Goal: Task Accomplishment & Management: Manage account settings

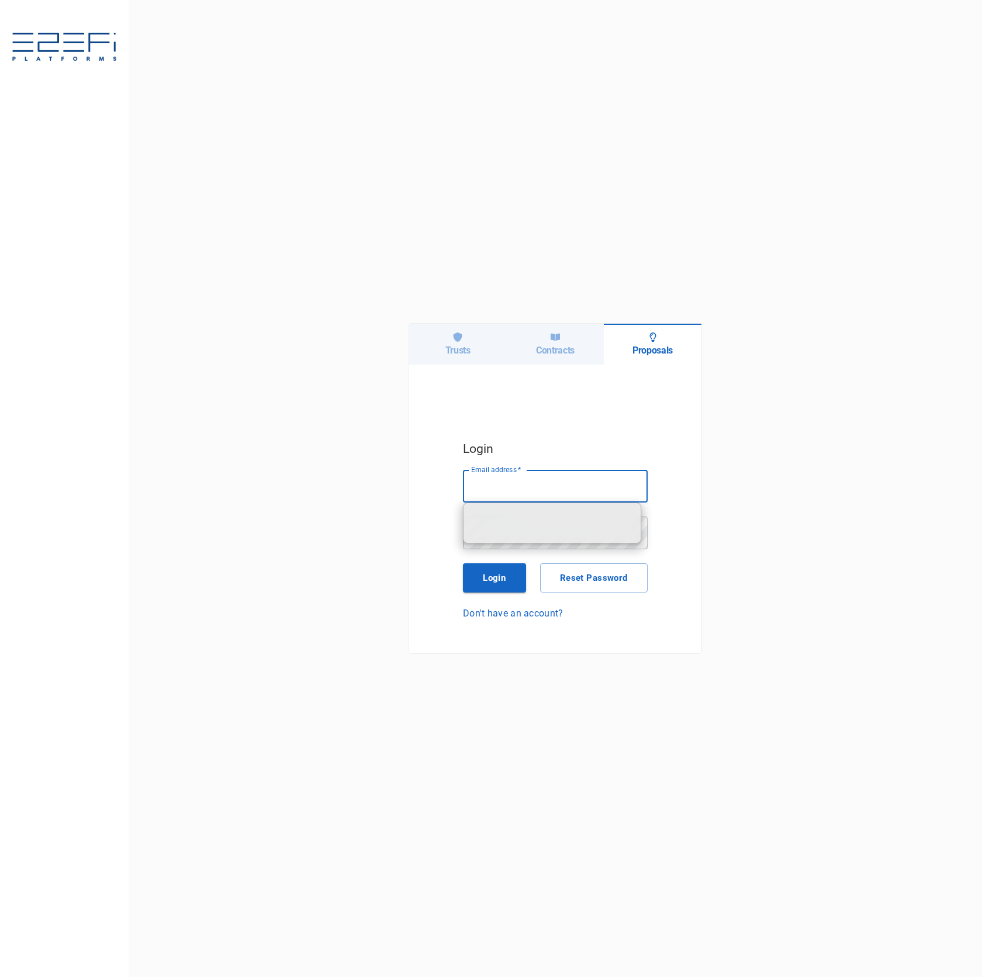
click at [455, 343] on div "Trusts" at bounding box center [458, 344] width 98 height 41
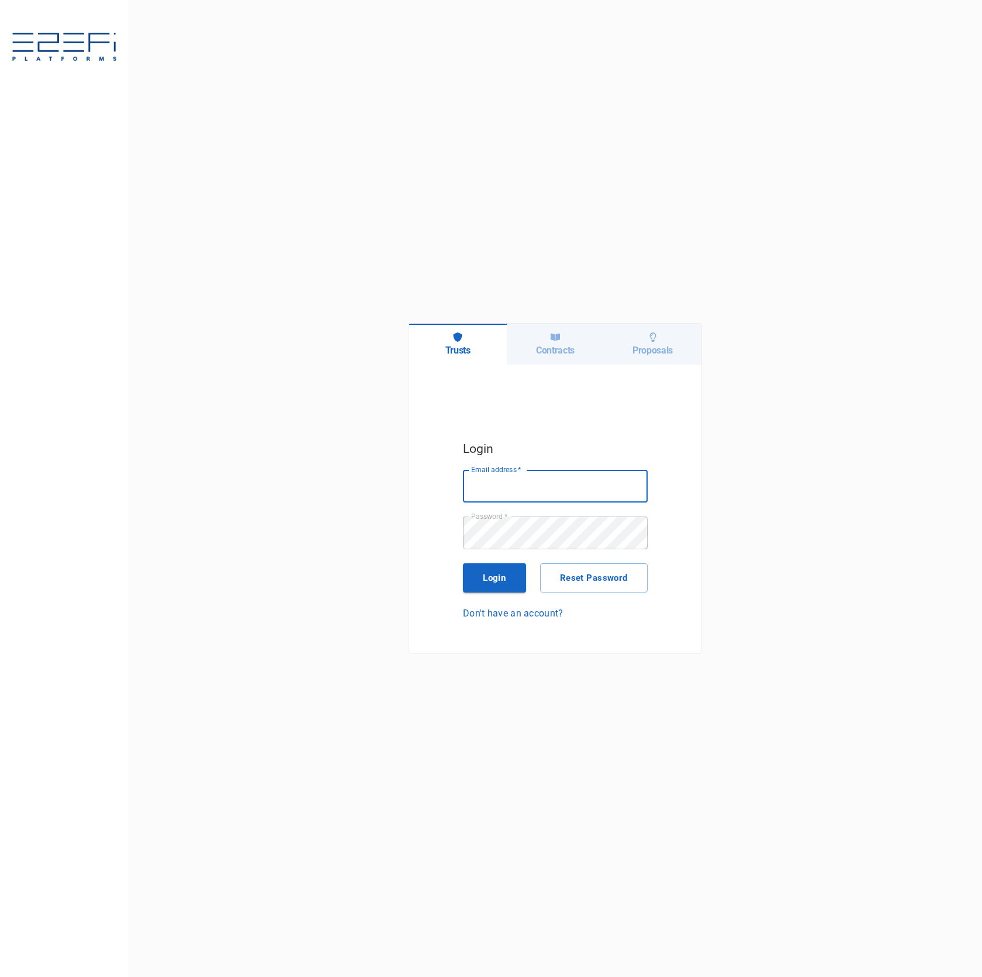
click at [608, 502] on body "Trusts Contracts Proposals Login Email address   * Email address   * Password  …" at bounding box center [491, 488] width 982 height 977
type input "[PERSON_NAME][EMAIL_ADDRESS][DOMAIN_NAME]"
click at [502, 577] on button "Login" at bounding box center [494, 577] width 63 height 29
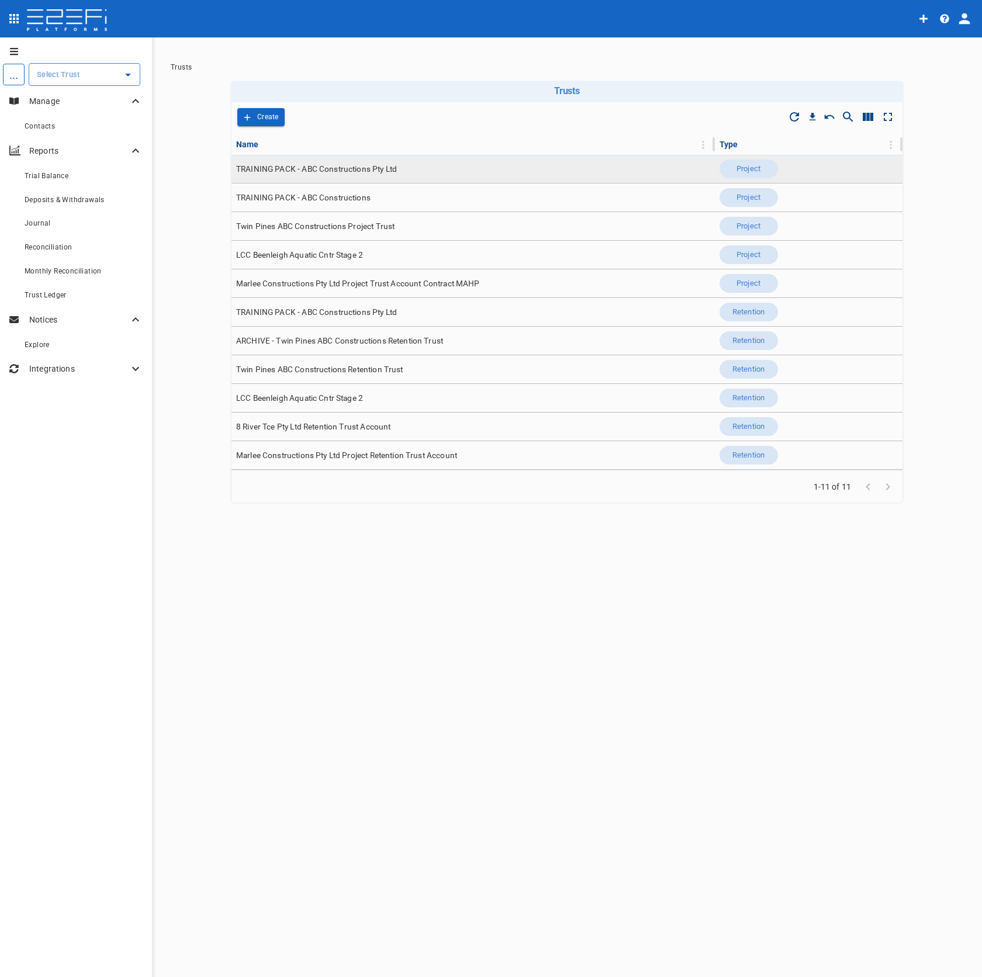
click at [368, 179] on td "TRAINING PACK - ABC Constructions Pty Ltd" at bounding box center [472, 169] width 483 height 28
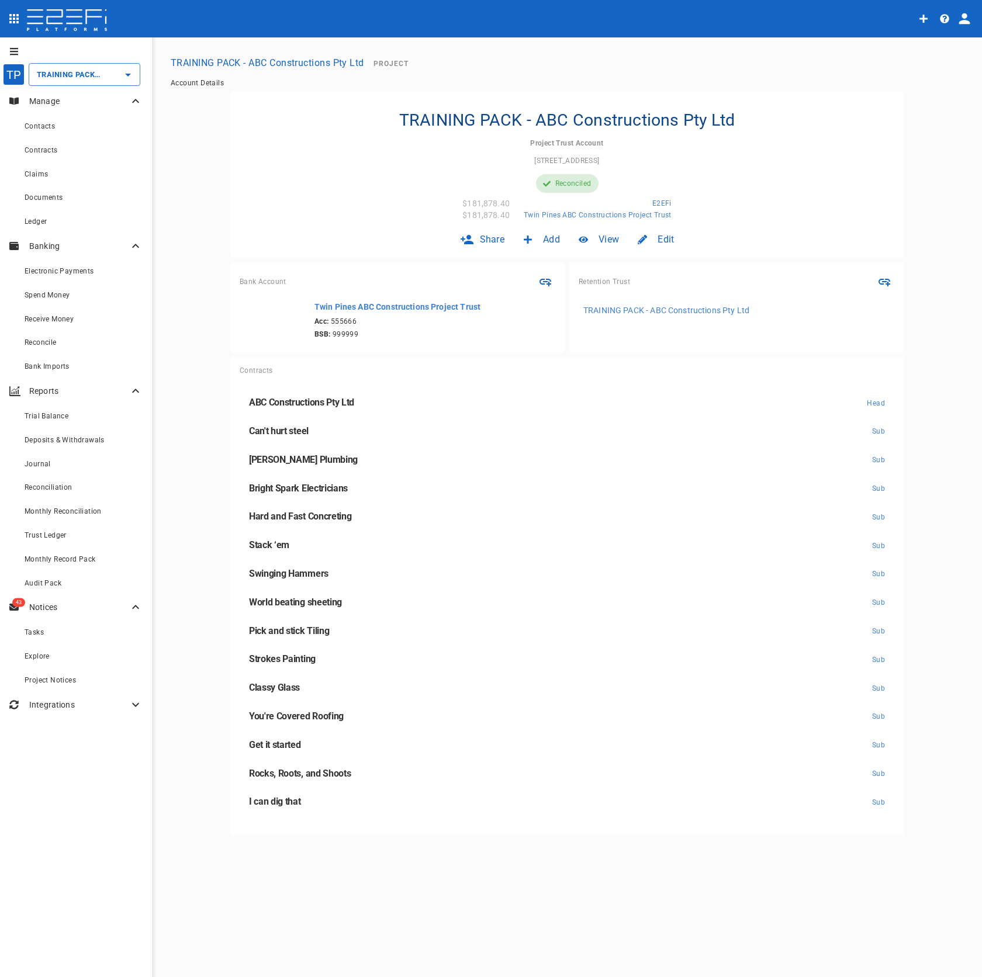
click at [668, 232] on div "Edit" at bounding box center [655, 239] width 55 height 27
click at [655, 266] on span "Trust" at bounding box center [648, 264] width 20 height 13
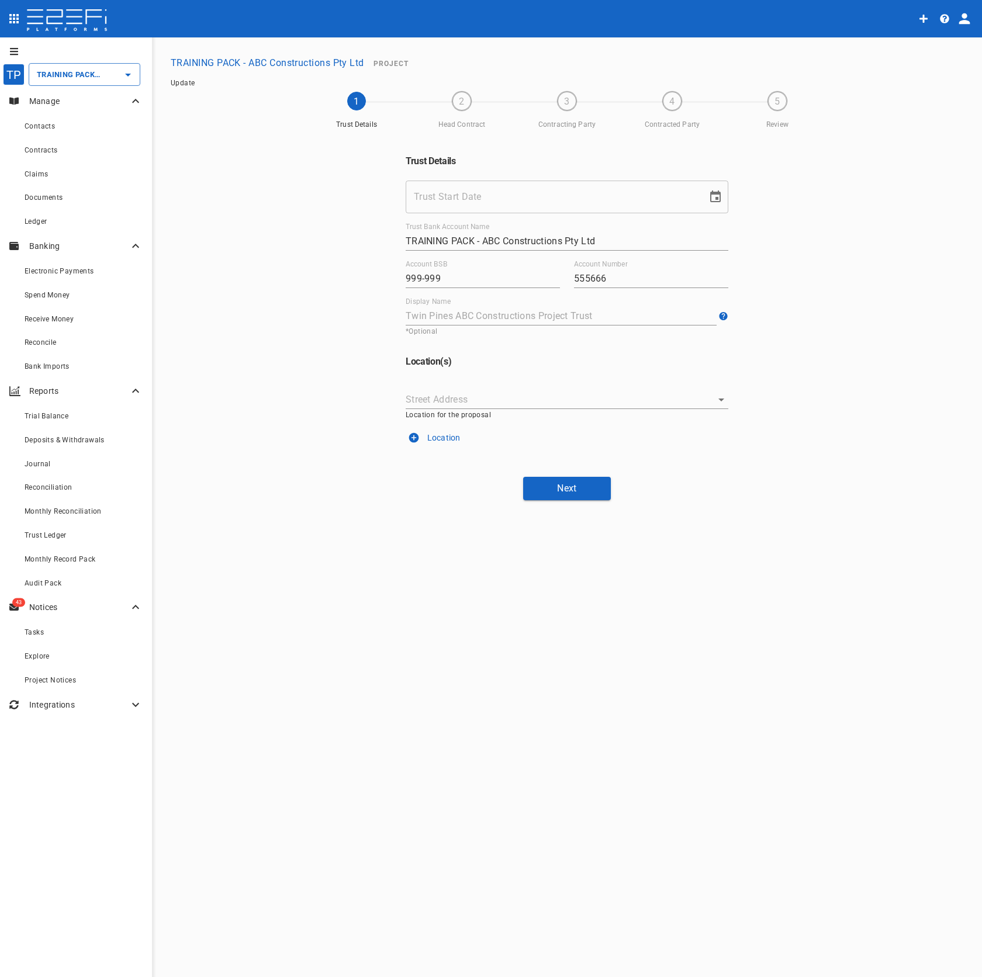
type input "[DATE]"
type input "[STREET_ADDRESS]"
click at [546, 485] on button "Next" at bounding box center [567, 488] width 88 height 23
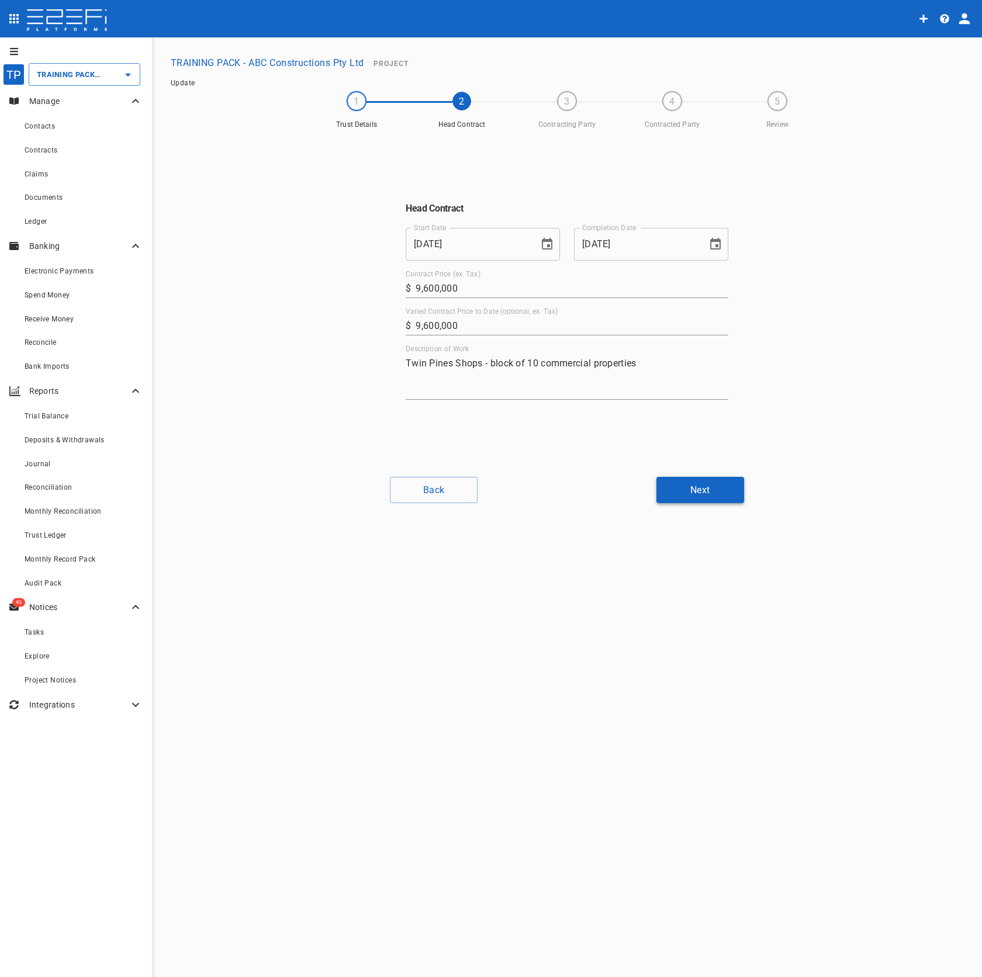
click at [707, 495] on button "Next" at bounding box center [700, 490] width 88 height 26
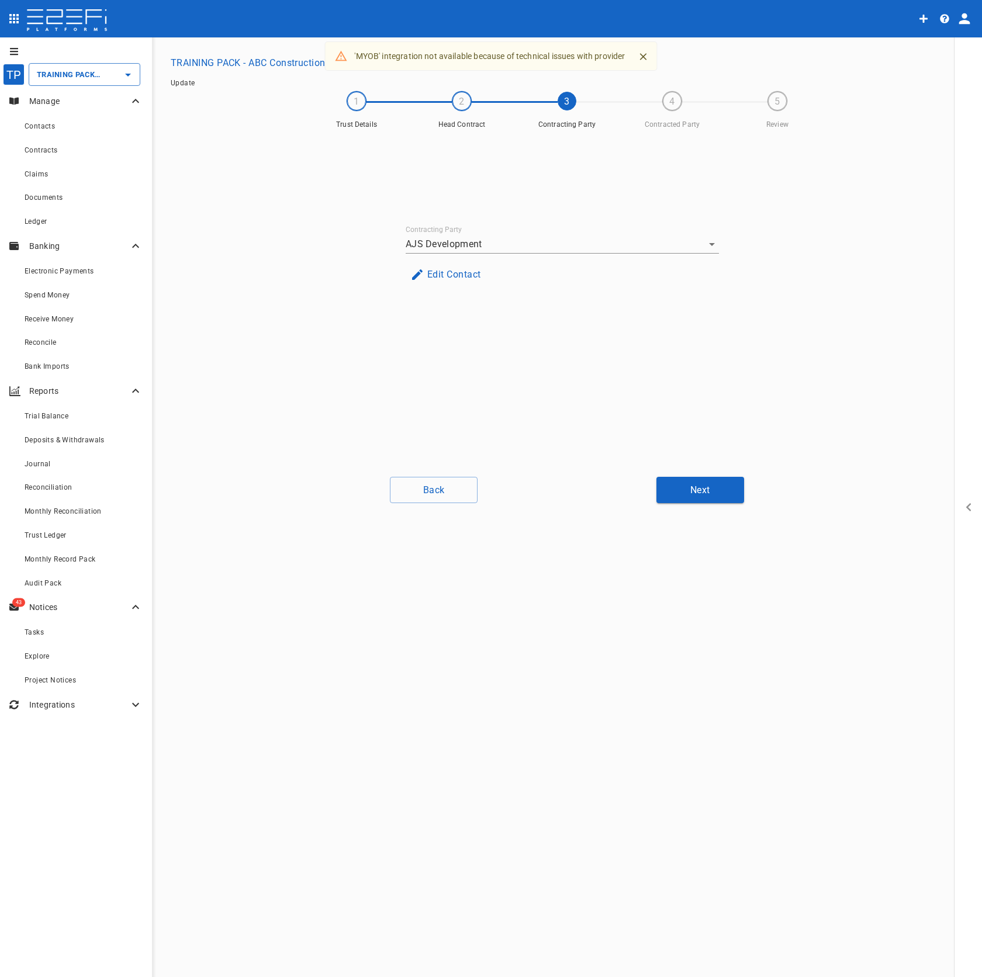
click at [472, 274] on button "Edit Contact" at bounding box center [446, 274] width 80 height 23
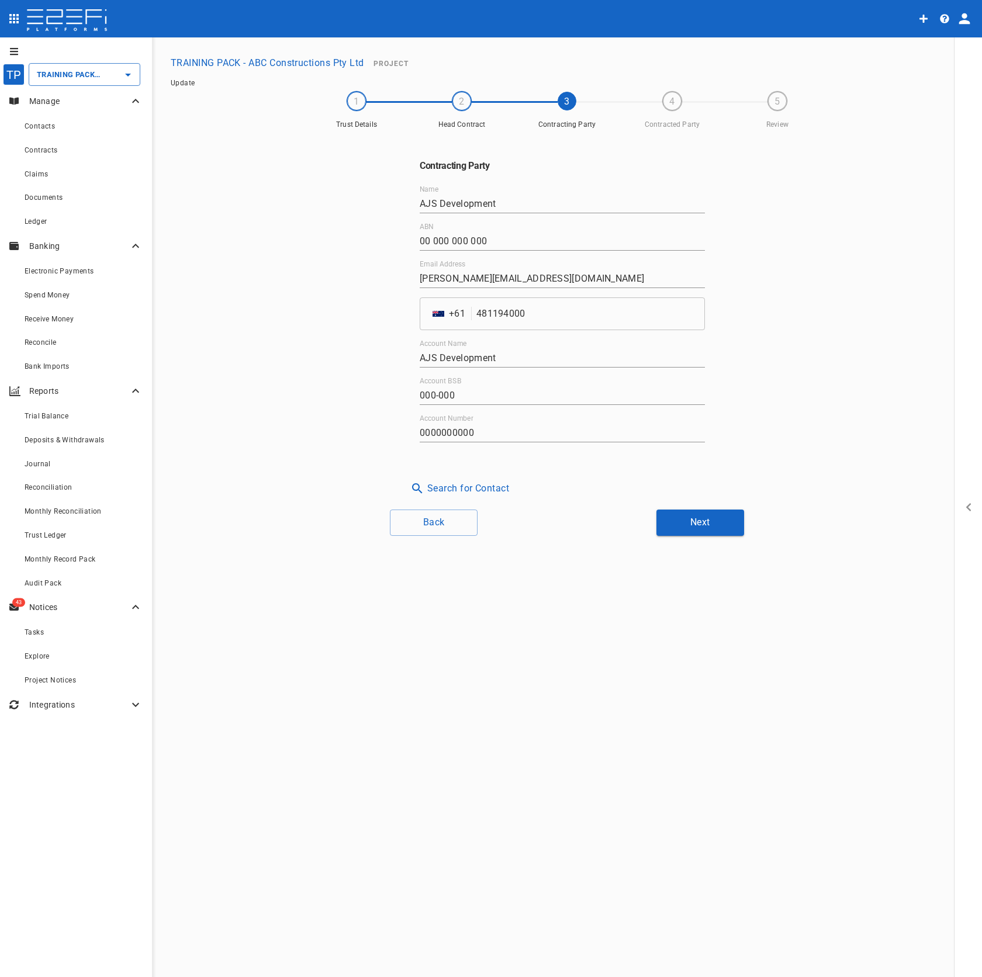
click at [229, 61] on button "TRAINING PACK - ABC Constructions Pty Ltd" at bounding box center [267, 62] width 203 height 23
